Goal: Transaction & Acquisition: Purchase product/service

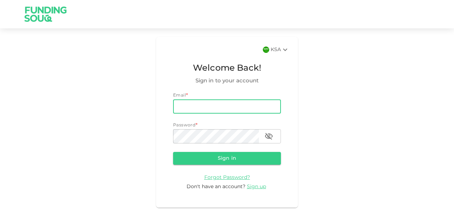
click at [204, 106] on input "email" at bounding box center [227, 106] width 108 height 14
type input "[EMAIL_ADDRESS][DOMAIN_NAME]"
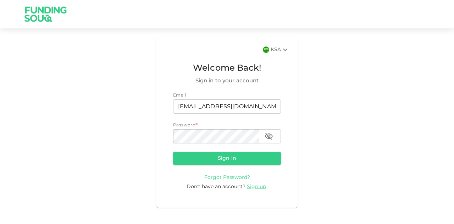
click at [227, 177] on span "Forgot Password?" at bounding box center [227, 177] width 46 height 5
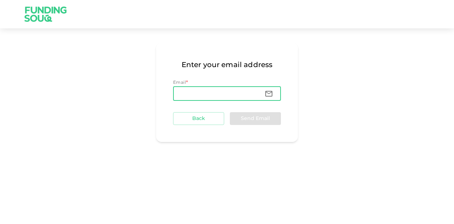
click at [223, 90] on input "Email" at bounding box center [216, 94] width 86 height 14
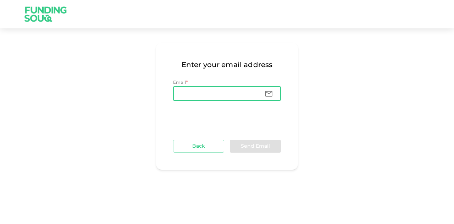
type input "[EMAIL_ADDRESS][DOMAIN_NAME]"
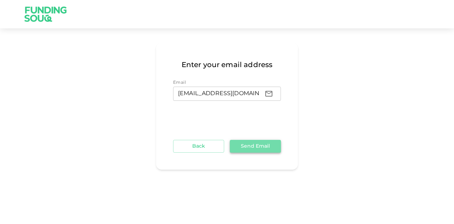
click at [279, 143] on button "Send Email" at bounding box center [255, 146] width 51 height 13
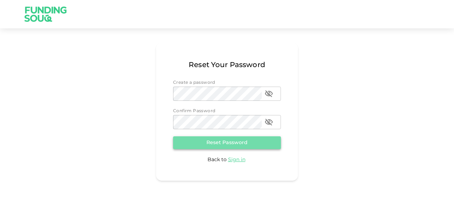
click at [221, 145] on button "Reset Password" at bounding box center [227, 142] width 108 height 13
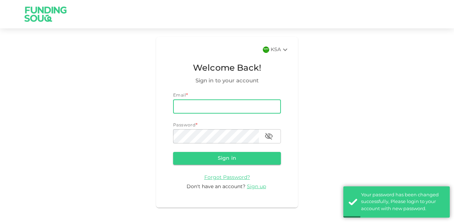
click at [220, 102] on input "email" at bounding box center [227, 106] width 108 height 14
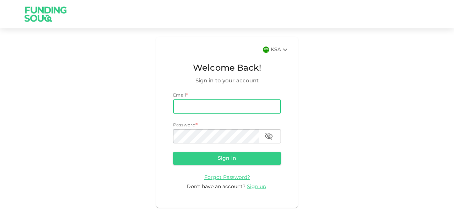
type input "[EMAIL_ADDRESS][DOMAIN_NAME]"
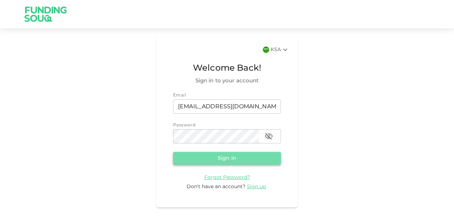
click at [230, 158] on button "Sign in" at bounding box center [227, 158] width 108 height 13
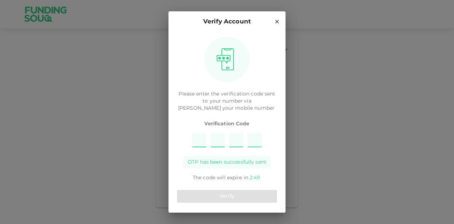
type input "1"
type input "7"
type input "5"
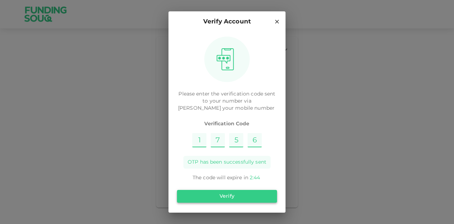
type input "6"
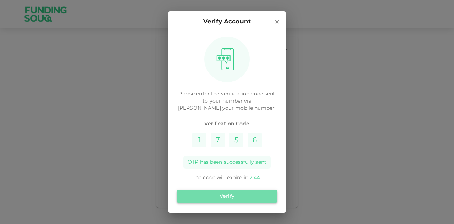
click at [231, 200] on button "Verify" at bounding box center [227, 196] width 100 height 13
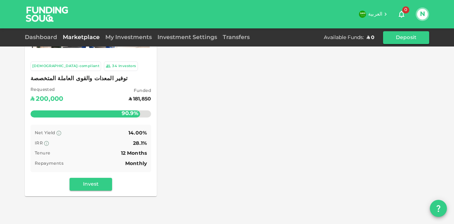
scroll to position [80, 0]
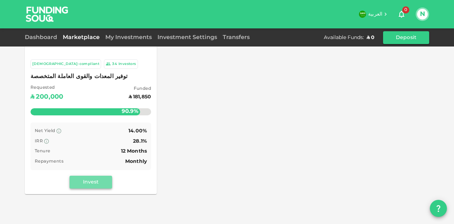
click at [96, 181] on button "Invest" at bounding box center [90, 182] width 43 height 13
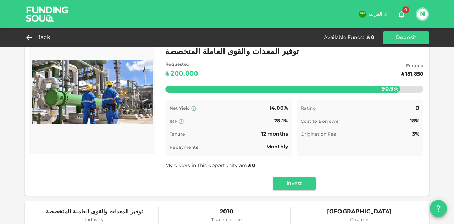
scroll to position [19, 0]
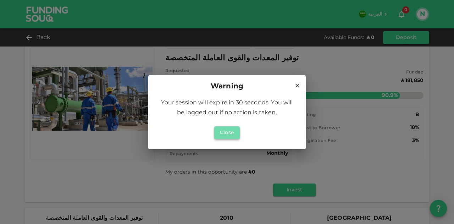
click at [228, 134] on button "Close" at bounding box center [227, 132] width 26 height 13
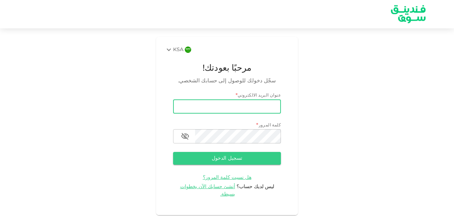
click at [243, 105] on input "email" at bounding box center [227, 106] width 108 height 14
type input "[EMAIL_ADDRESS][DOMAIN_NAME]"
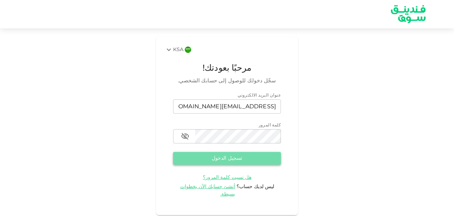
click at [231, 159] on button "تسجيل الدخول" at bounding box center [227, 158] width 108 height 13
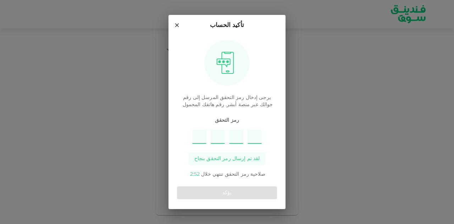
type input "3"
type input "9"
type input "8"
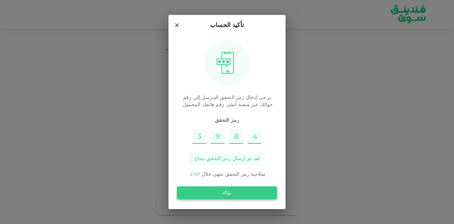
type input "4"
click at [229, 196] on button "يؤكد" at bounding box center [227, 192] width 100 height 13
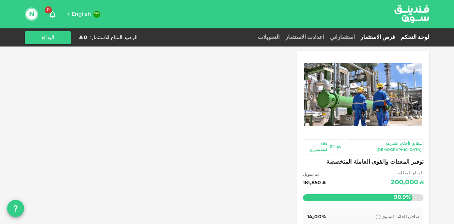
click at [418, 37] on link "لوحة التحكم" at bounding box center [413, 37] width 31 height 5
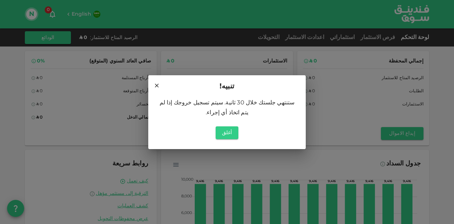
click at [157, 87] on icon at bounding box center [157, 85] width 4 height 4
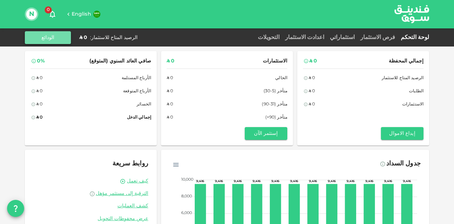
click at [46, 37] on button "الودائع" at bounding box center [48, 37] width 46 height 13
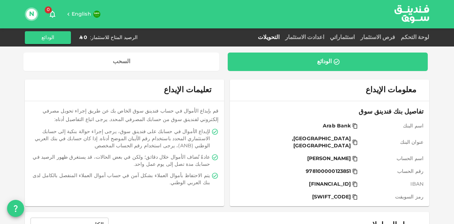
click at [327, 34] on div "اعدادت الاستثمار" at bounding box center [304, 37] width 45 height 9
click at [327, 35] on link "اعدادت الاستثمار" at bounding box center [304, 37] width 45 height 5
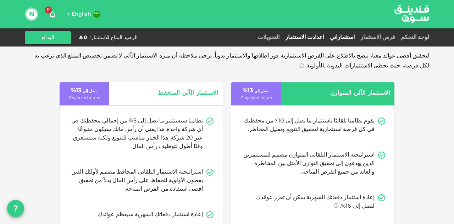
click at [357, 37] on link "استثماراتي" at bounding box center [342, 37] width 30 height 5
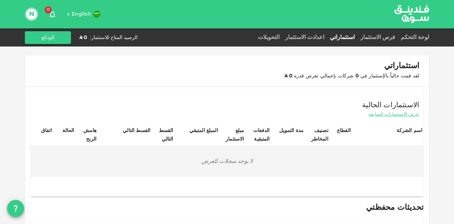
click at [380, 40] on div "فرص الاستثمار" at bounding box center [377, 37] width 40 height 9
drag, startPoint x: 382, startPoint y: 40, endPoint x: 386, endPoint y: 37, distance: 5.3
click at [386, 37] on div "فرص الاستثمار" at bounding box center [377, 37] width 40 height 9
click at [386, 37] on link "فرص الاستثمار" at bounding box center [377, 37] width 40 height 5
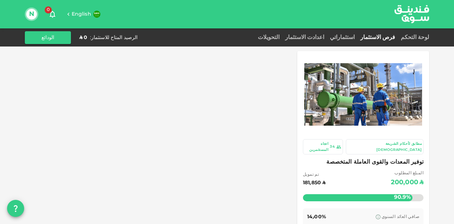
click at [328, 144] on div "اتجاه المستثمرين" at bounding box center [317, 147] width 24 height 12
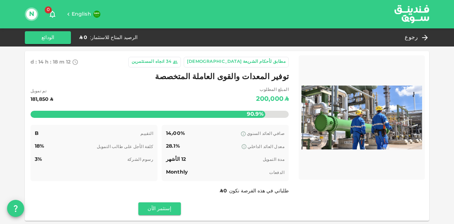
click at [178, 62] on icon at bounding box center [175, 62] width 5 height 5
